Goal: Task Accomplishment & Management: Manage account settings

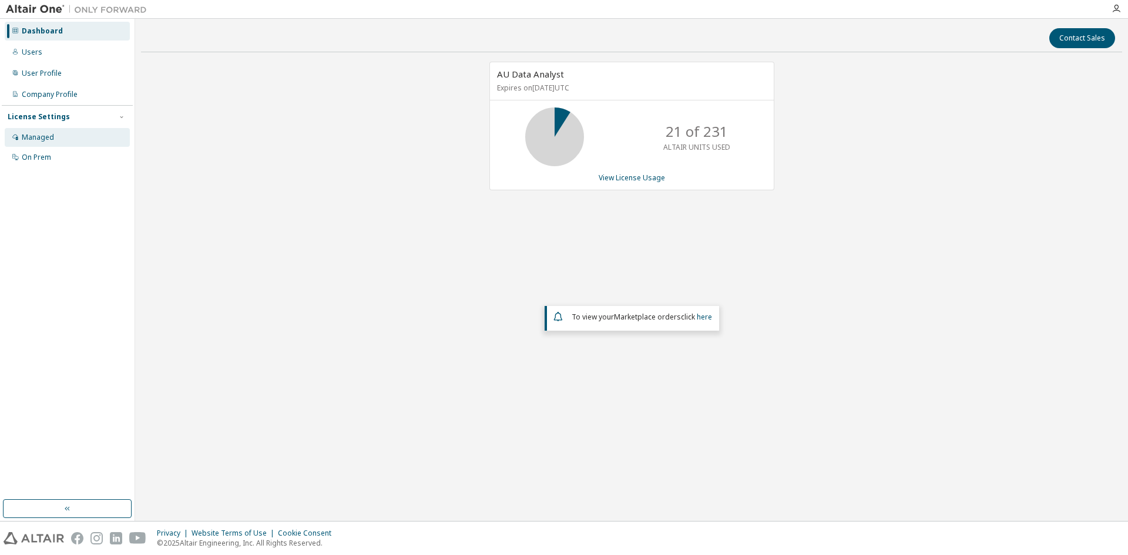
click at [35, 133] on div "Managed" at bounding box center [38, 137] width 32 height 9
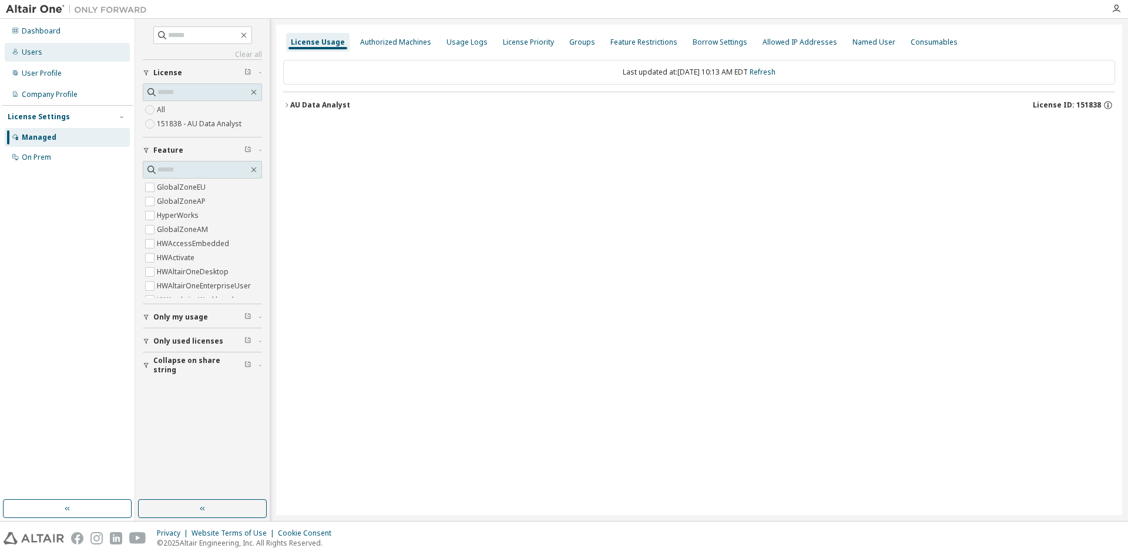
click at [36, 51] on div "Users" at bounding box center [32, 52] width 21 height 9
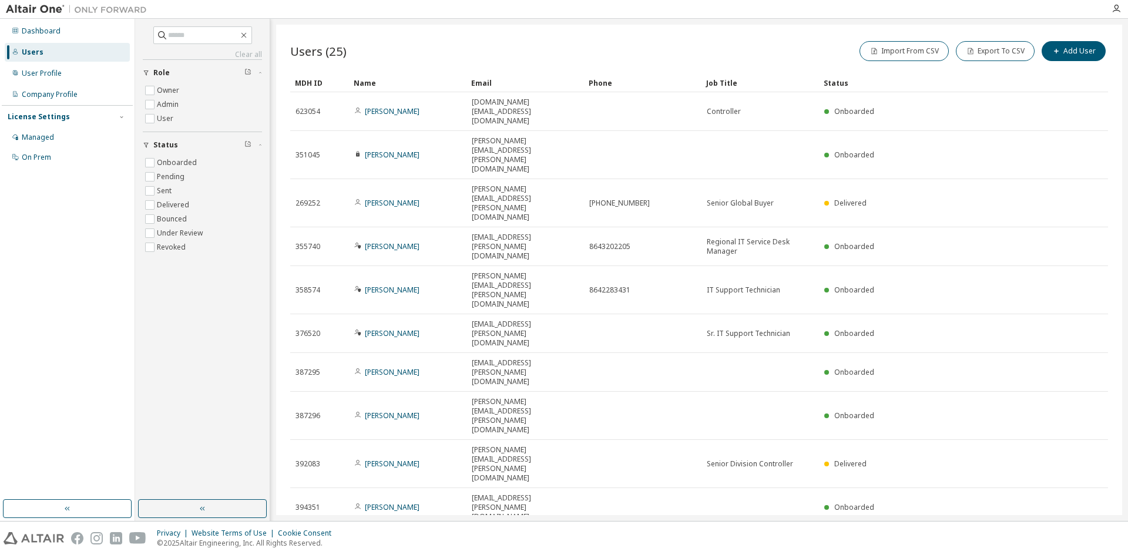
click at [1078, 538] on icon "button" at bounding box center [1079, 541] width 4 height 6
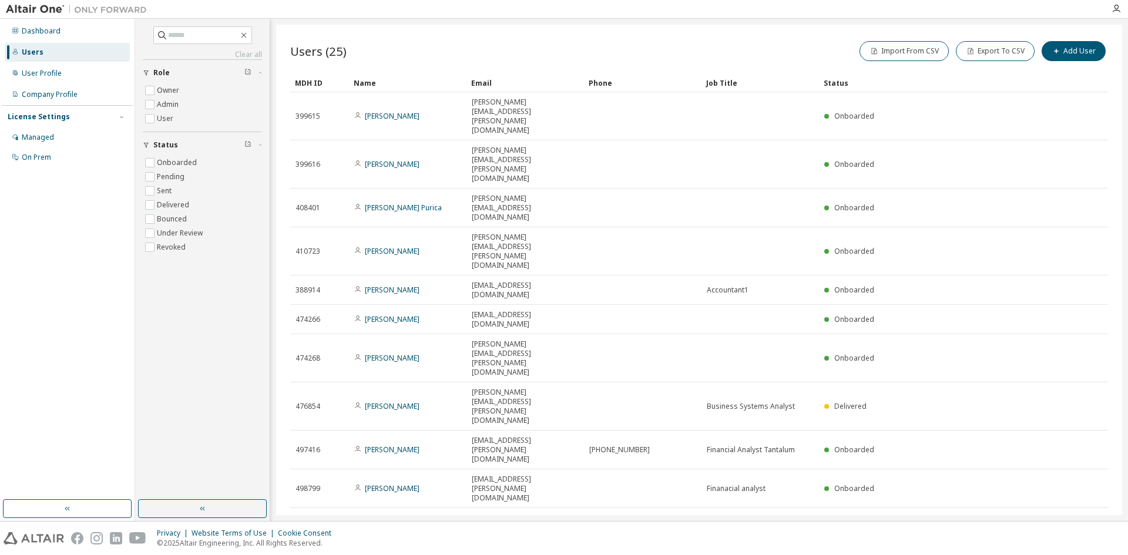
click at [1078, 515] on icon "button" at bounding box center [1078, 522] width 14 height 14
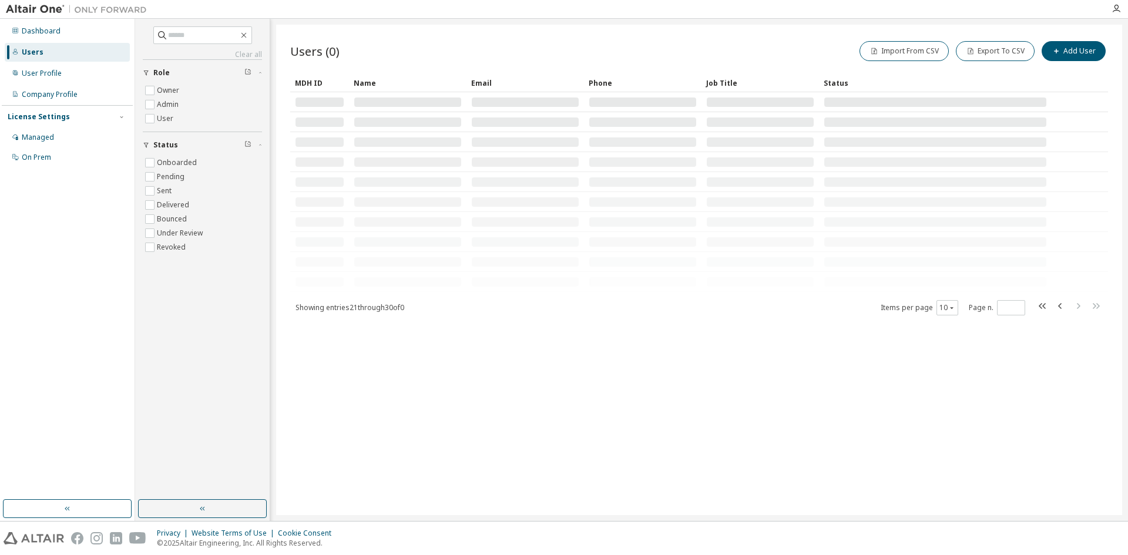
type input "*"
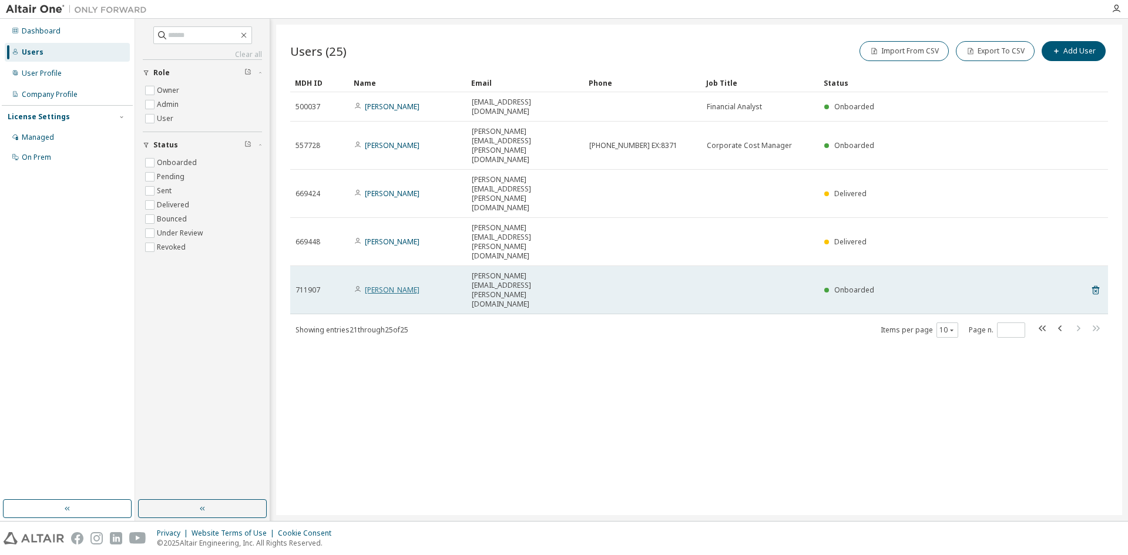
click at [375, 285] on link "Alfredo Garcia" at bounding box center [392, 290] width 55 height 10
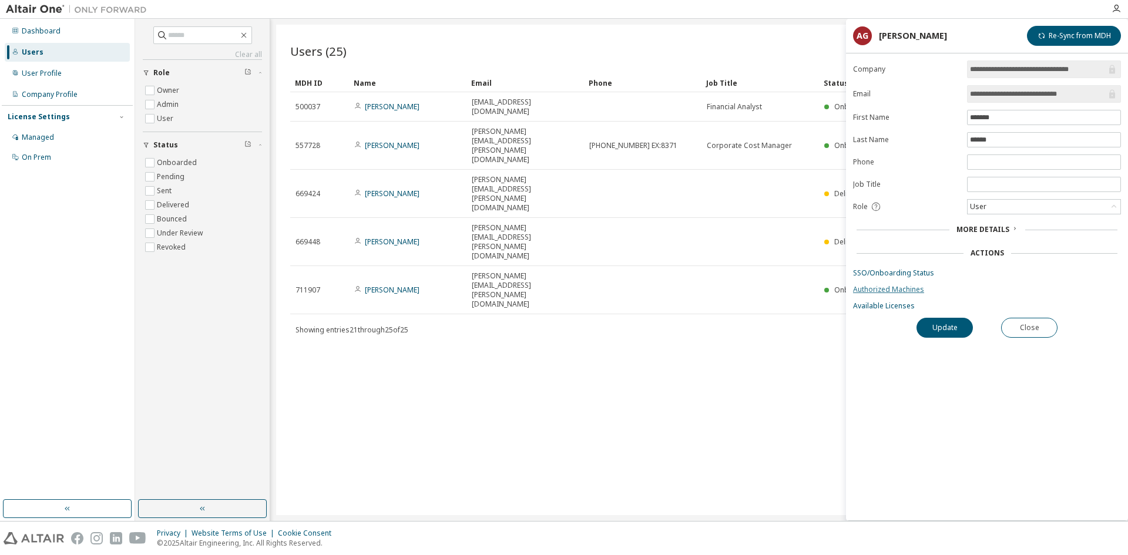
click at [881, 289] on link "Authorized Machines" at bounding box center [987, 289] width 268 height 9
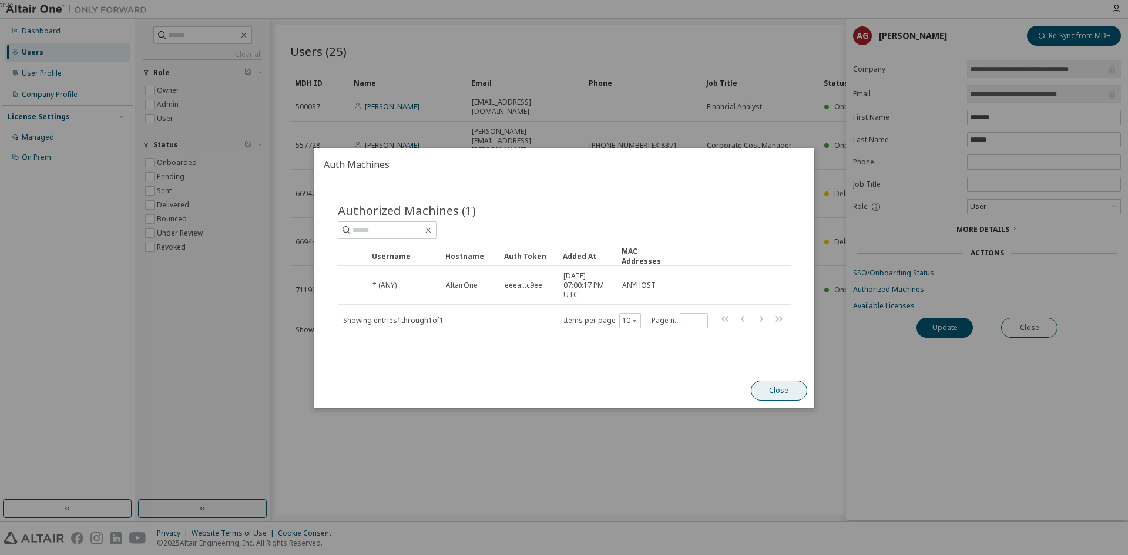
click at [786, 398] on button "Close" at bounding box center [778, 391] width 56 height 20
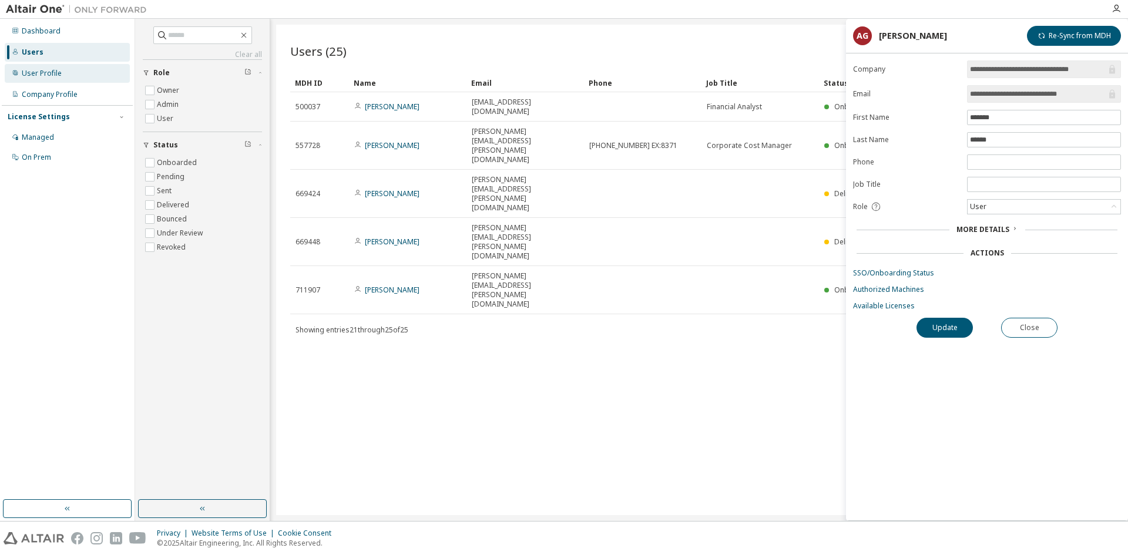
click at [38, 79] on div "User Profile" at bounding box center [67, 73] width 125 height 19
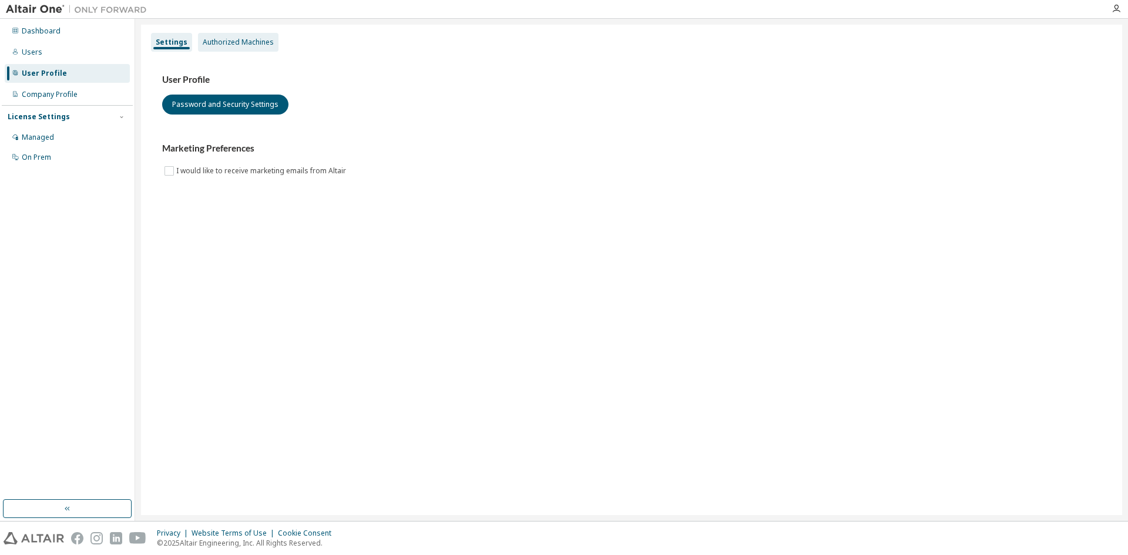
click at [238, 43] on div "Authorized Machines" at bounding box center [238, 42] width 71 height 9
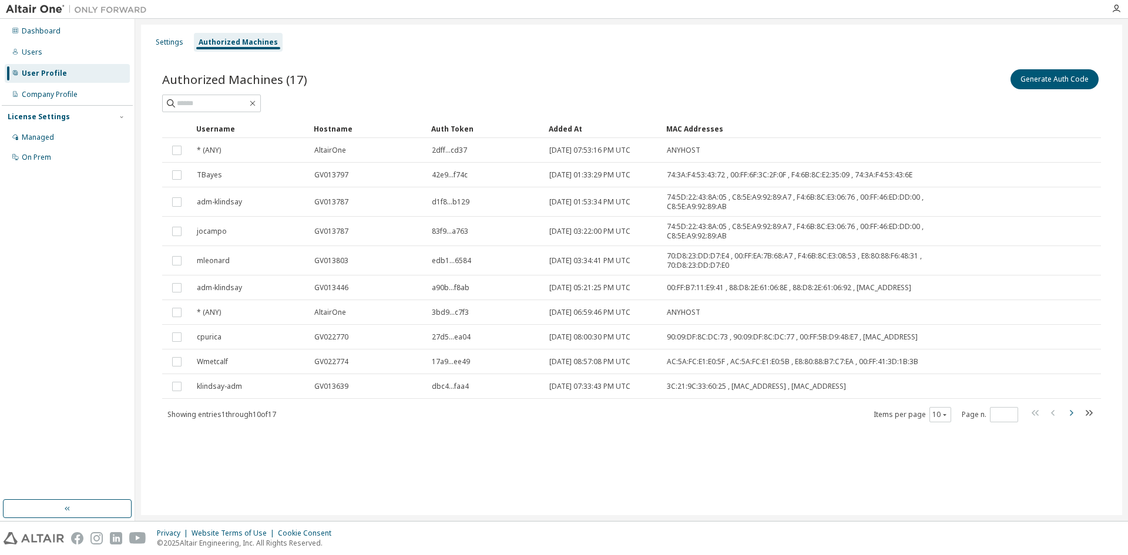
click at [1074, 414] on icon "button" at bounding box center [1071, 413] width 14 height 14
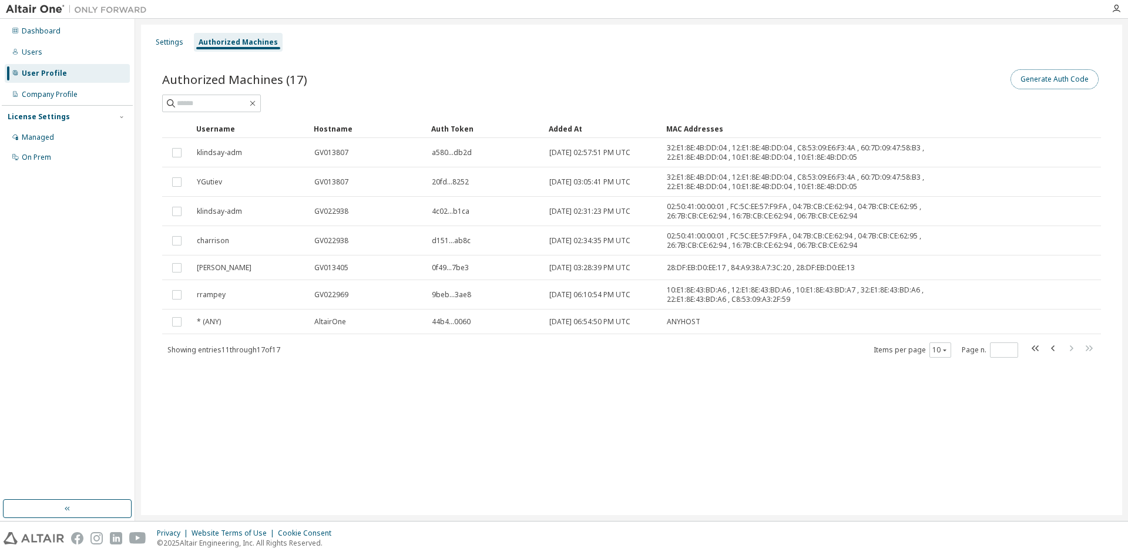
click at [1075, 77] on button "Generate Auth Code" at bounding box center [1055, 79] width 88 height 20
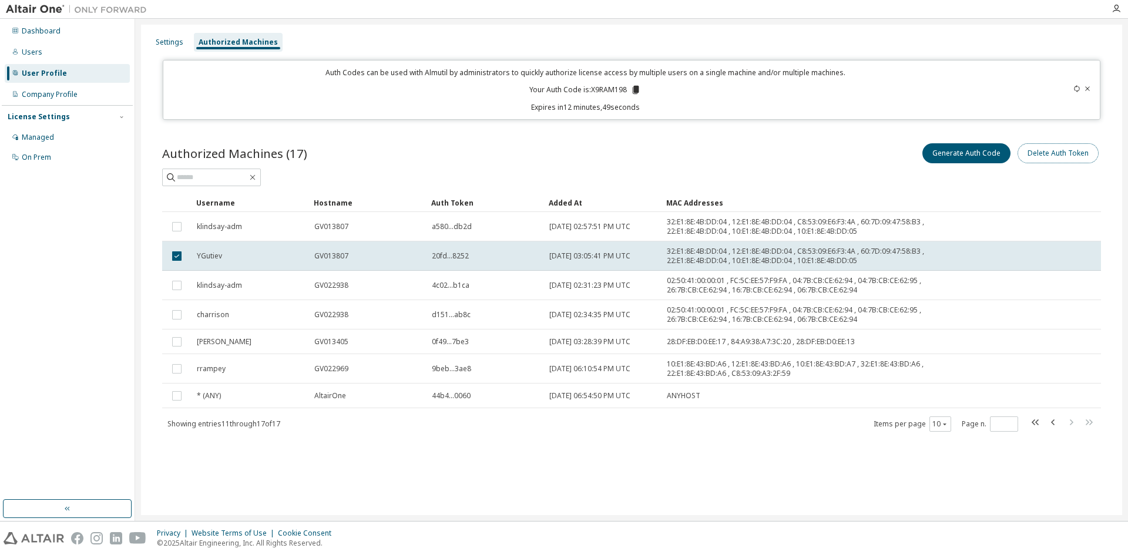
click at [1062, 150] on button "Delete Auth Token" at bounding box center [1058, 153] width 81 height 20
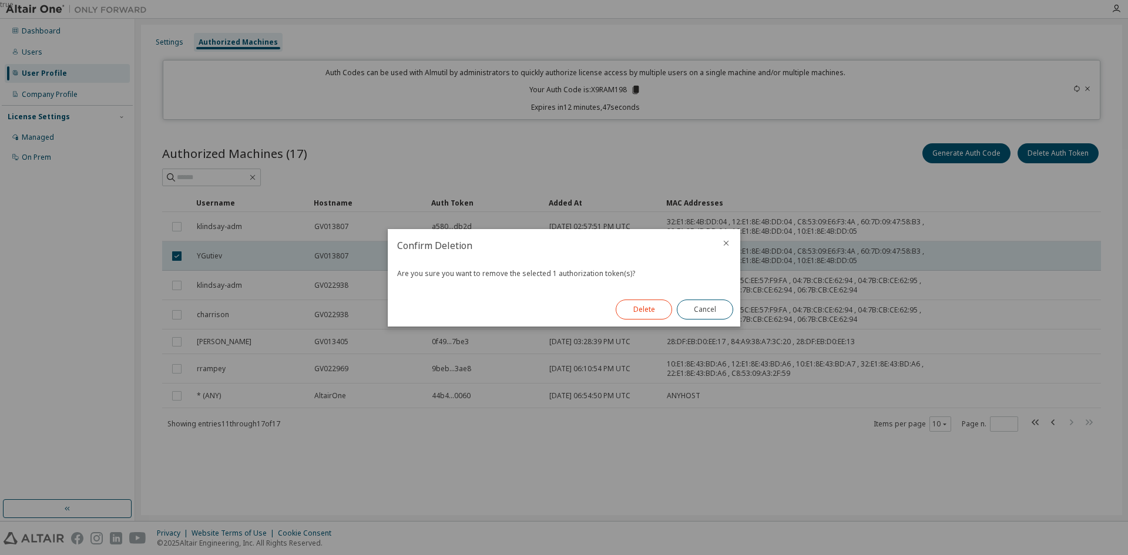
click at [643, 311] on button "Delete" at bounding box center [644, 310] width 56 height 20
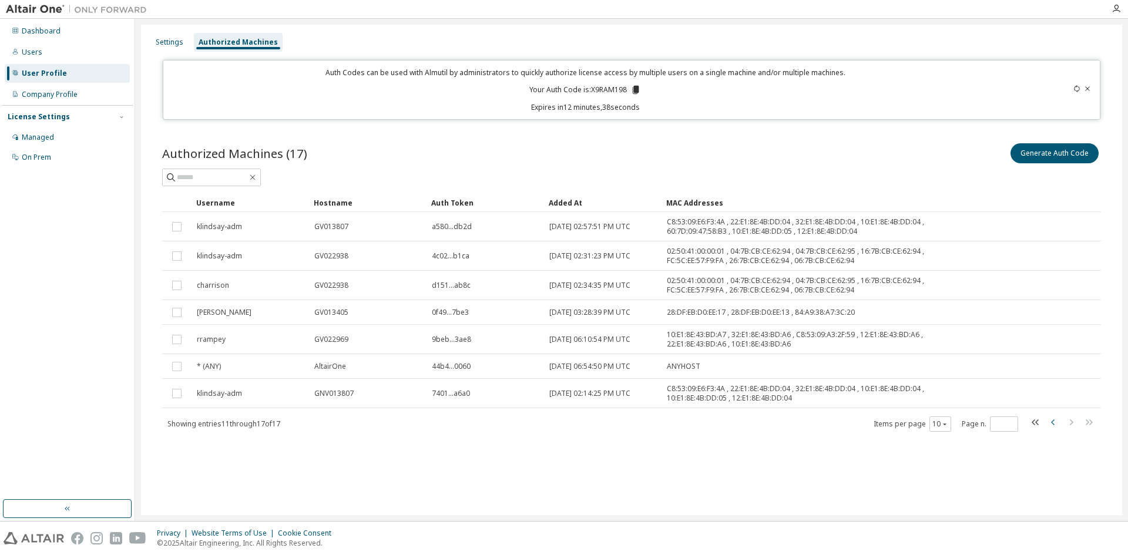
click at [1056, 420] on icon "button" at bounding box center [1053, 422] width 14 height 14
type input "*"
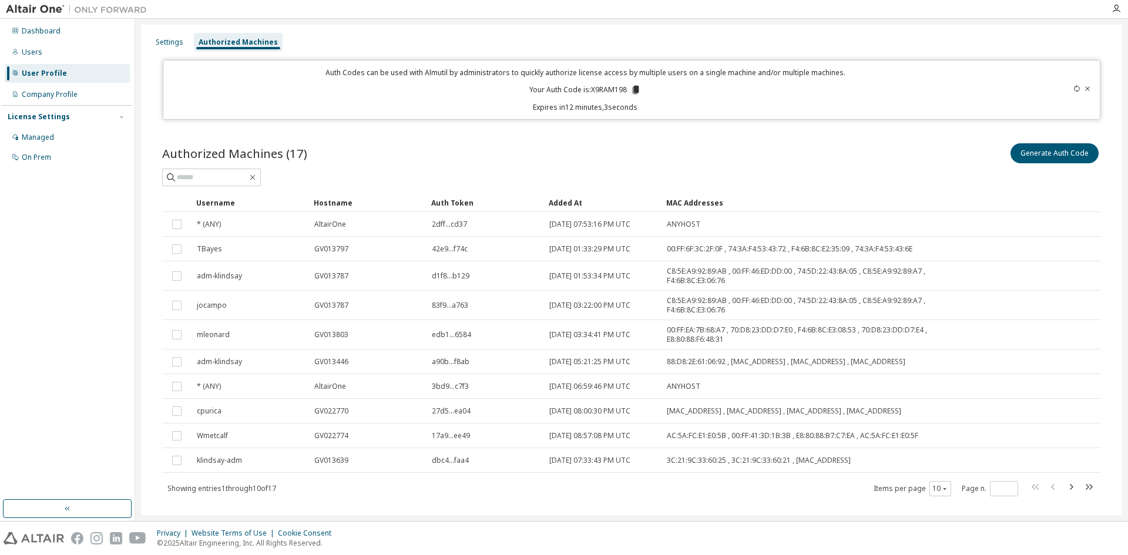
click at [1086, 88] on icon at bounding box center [1088, 88] width 5 height 4
